Goal: Task Accomplishment & Management: Manage account settings

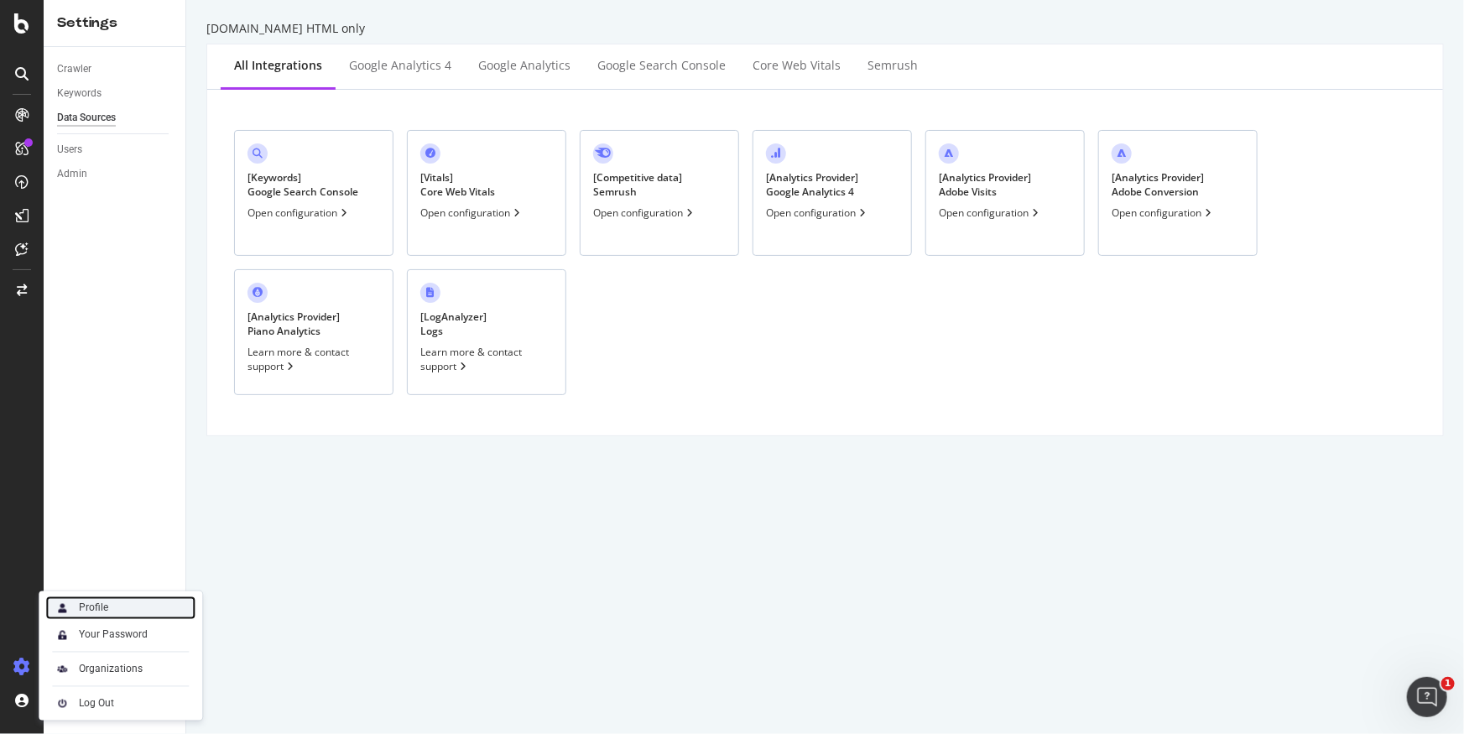
click at [89, 607] on div "Profile" at bounding box center [93, 608] width 29 height 13
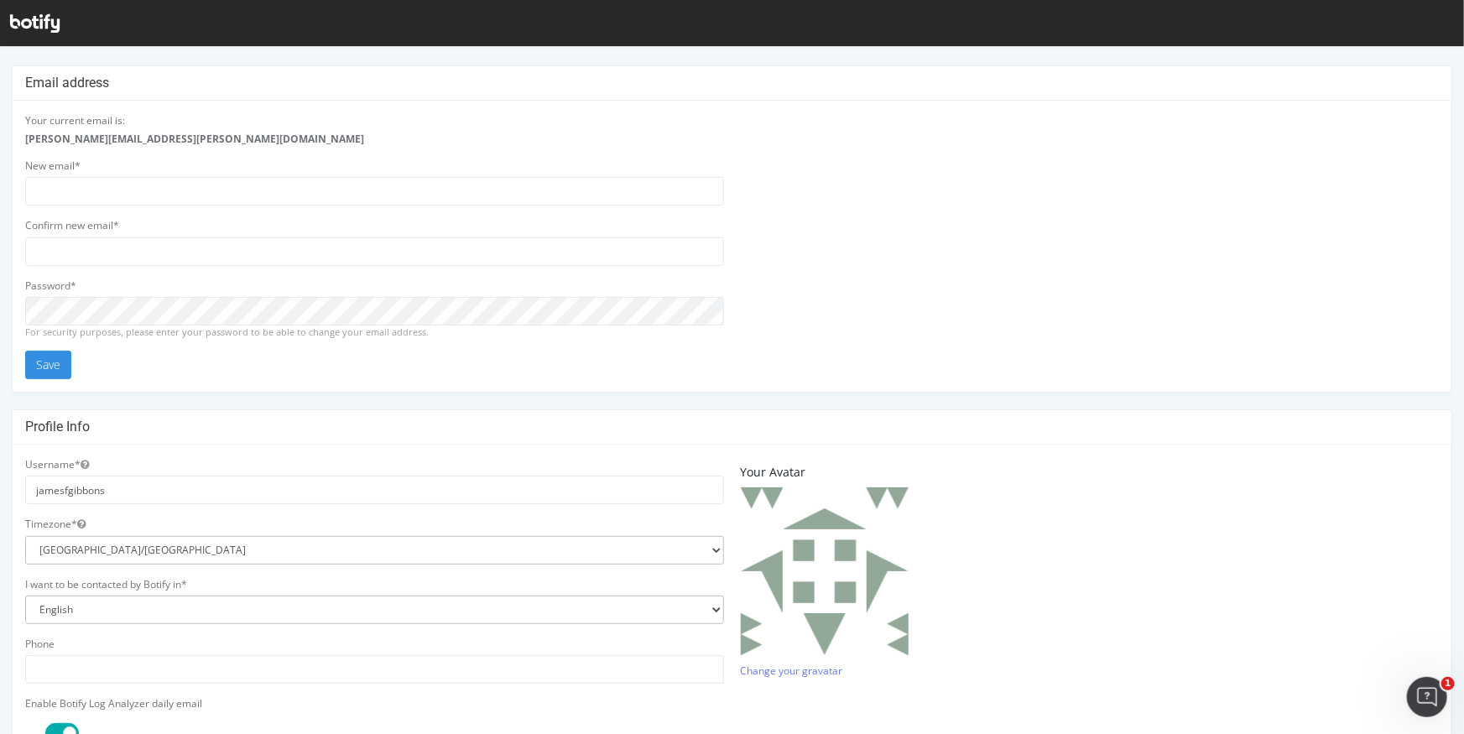
scroll to position [17, 0]
click at [83, 484] on input "jamesfgibbons" at bounding box center [374, 487] width 699 height 29
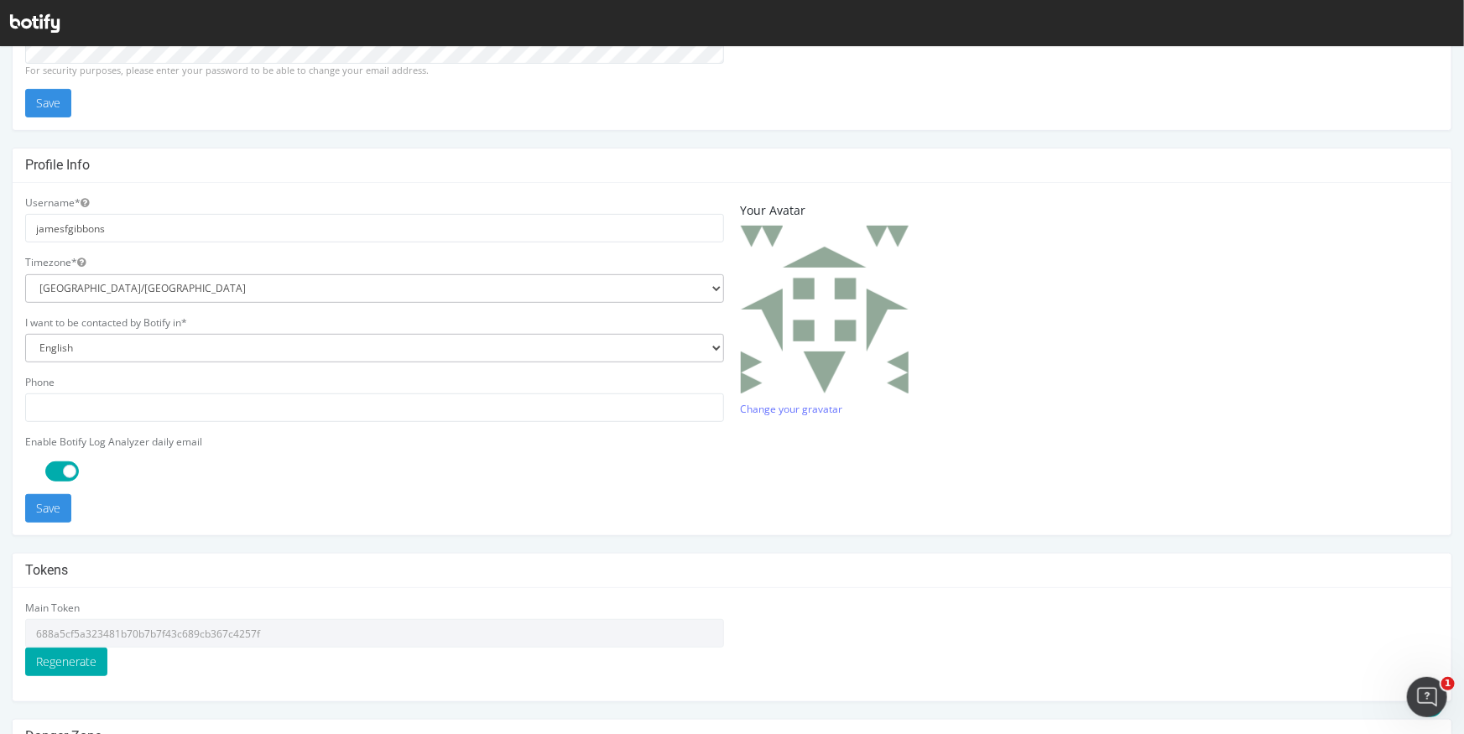
scroll to position [367, 0]
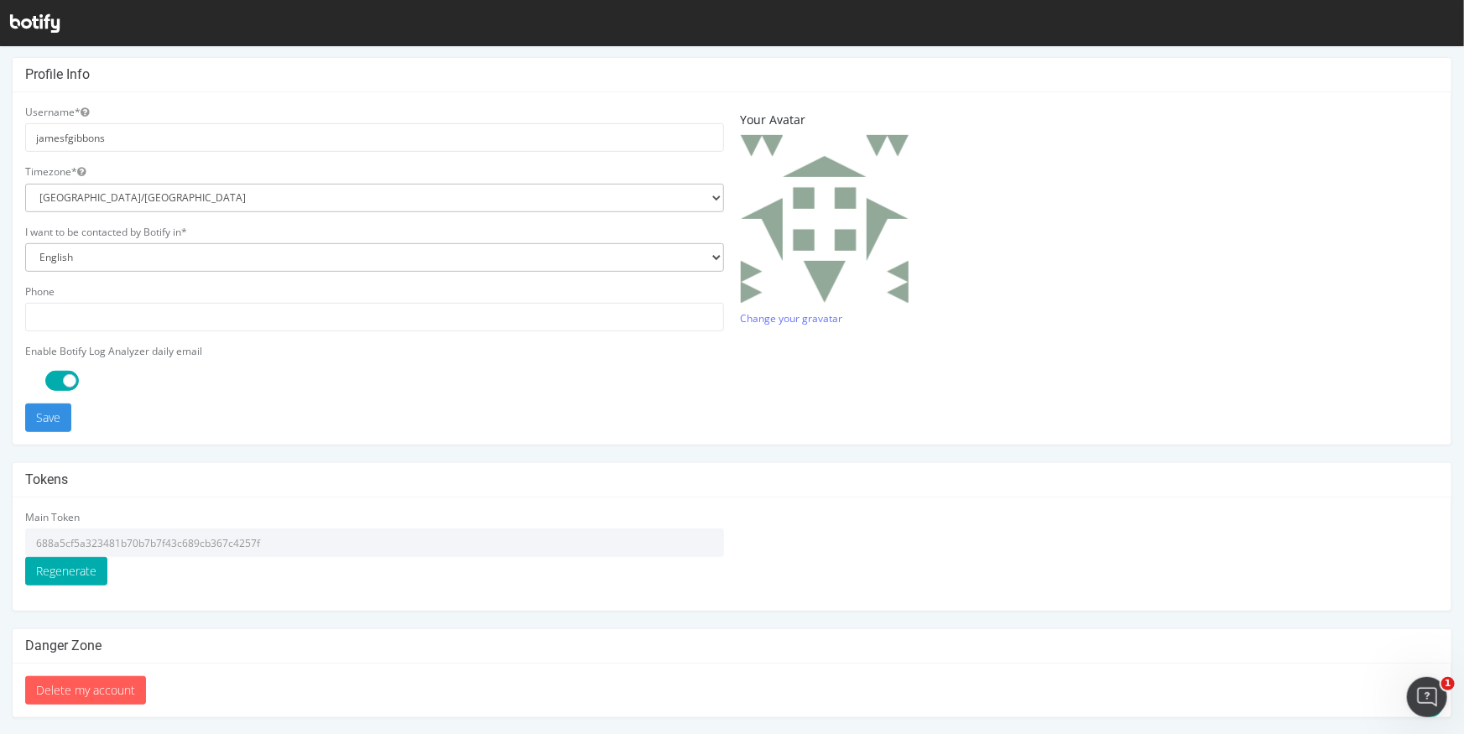
click at [117, 539] on input "688a5cf5a323481b70b7b7f43c689cb367c4257f" at bounding box center [374, 542] width 699 height 29
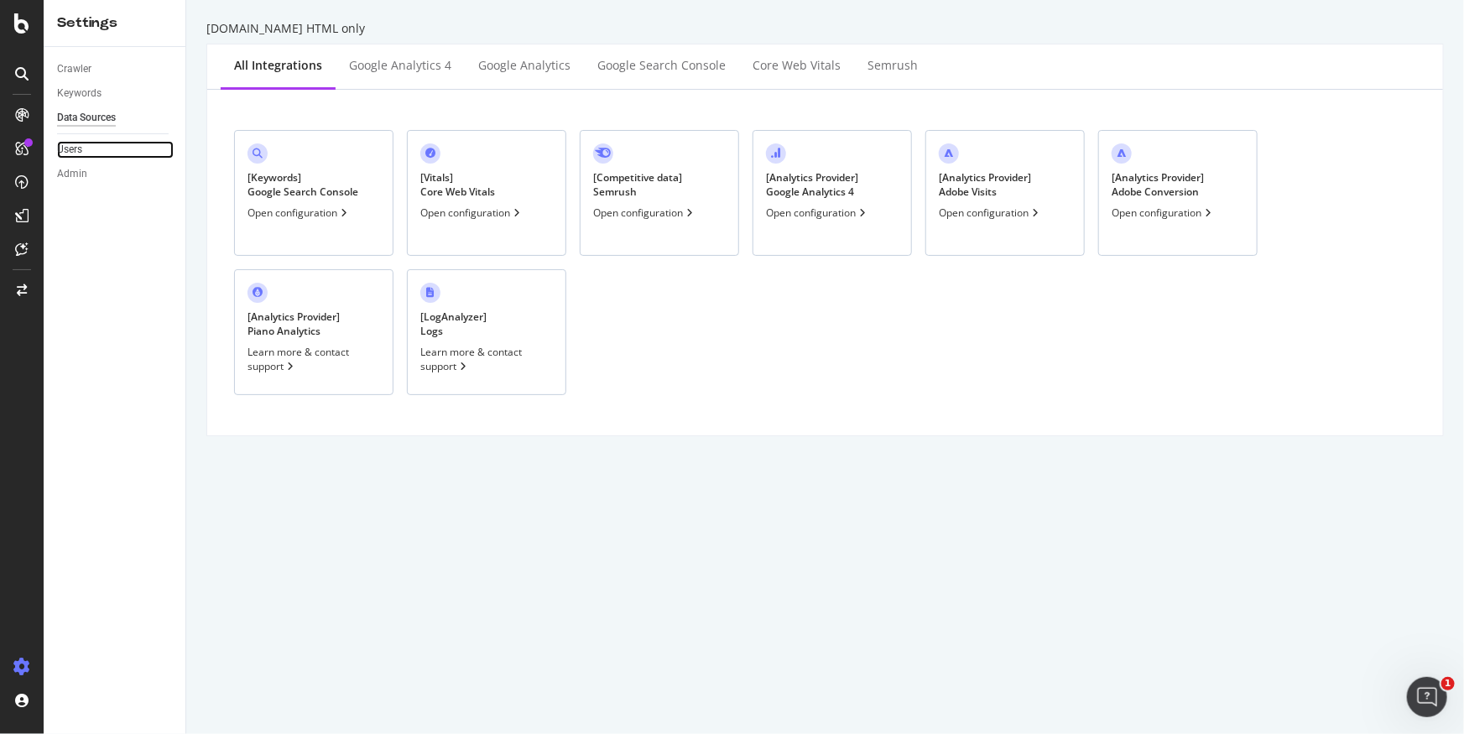
click at [116, 154] on link "Users" at bounding box center [115, 150] width 117 height 18
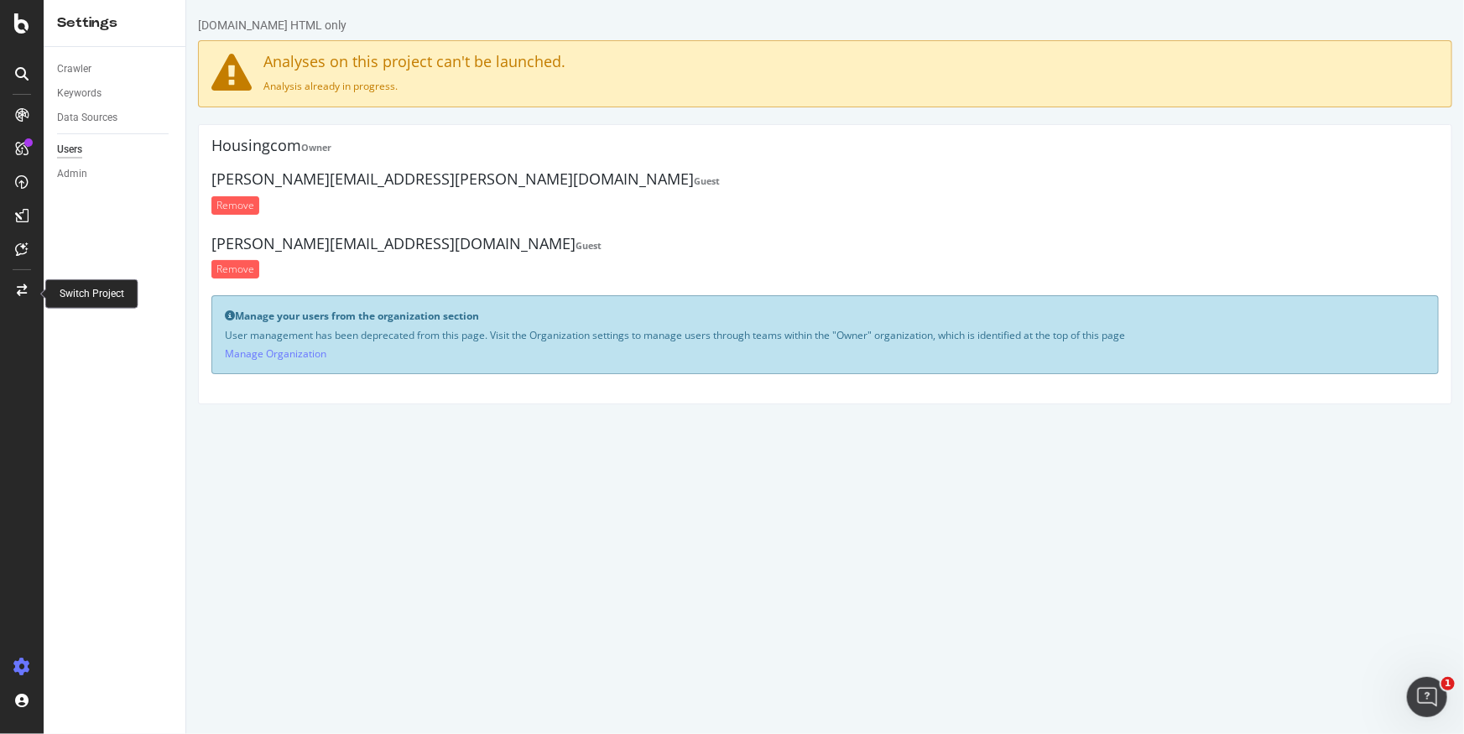
click at [20, 284] on icon at bounding box center [22, 290] width 10 height 12
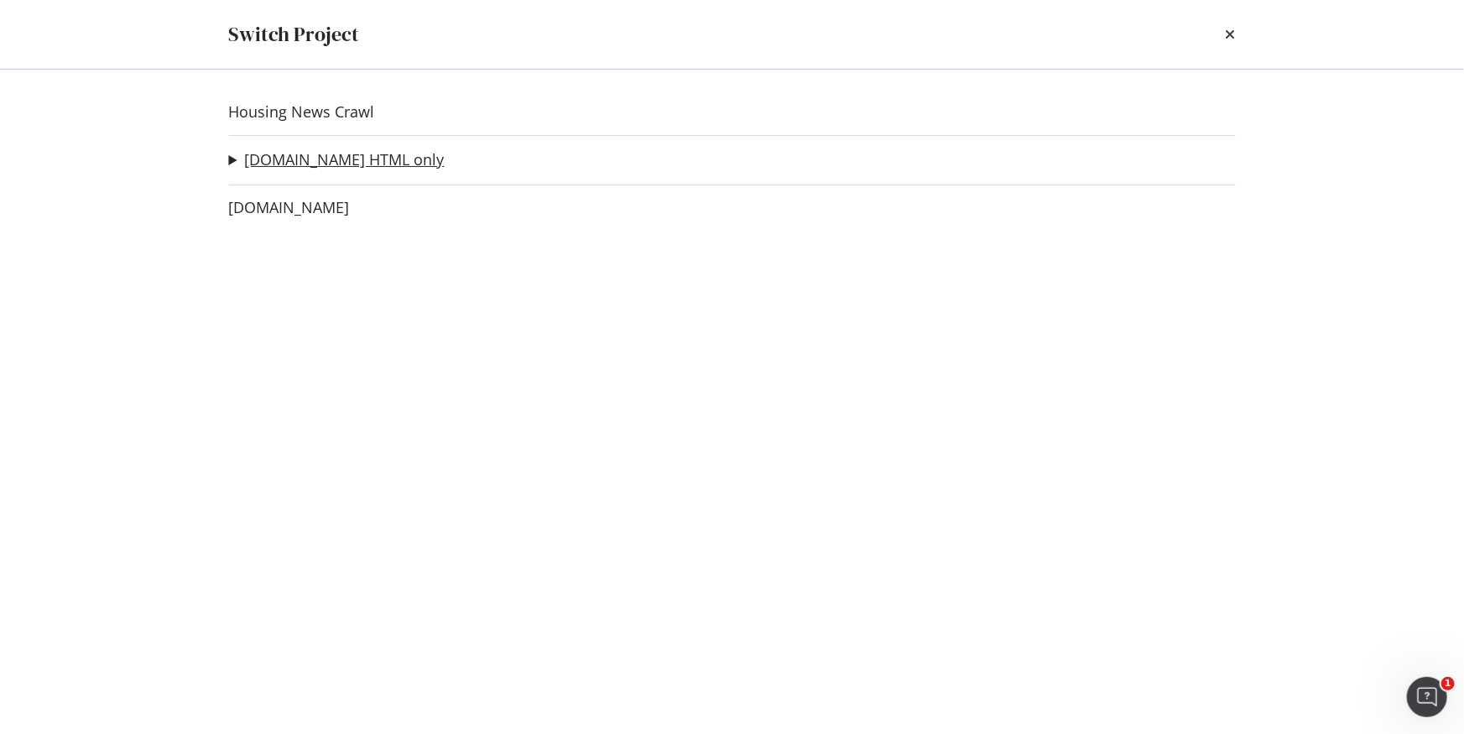
drag, startPoint x: 248, startPoint y: 158, endPoint x: 268, endPoint y: 158, distance: 21.0
click at [231, 161] on summary "[DOMAIN_NAME] HTML only" at bounding box center [337, 160] width 216 height 22
